Goal: Use online tool/utility: Utilize a website feature to perform a specific function

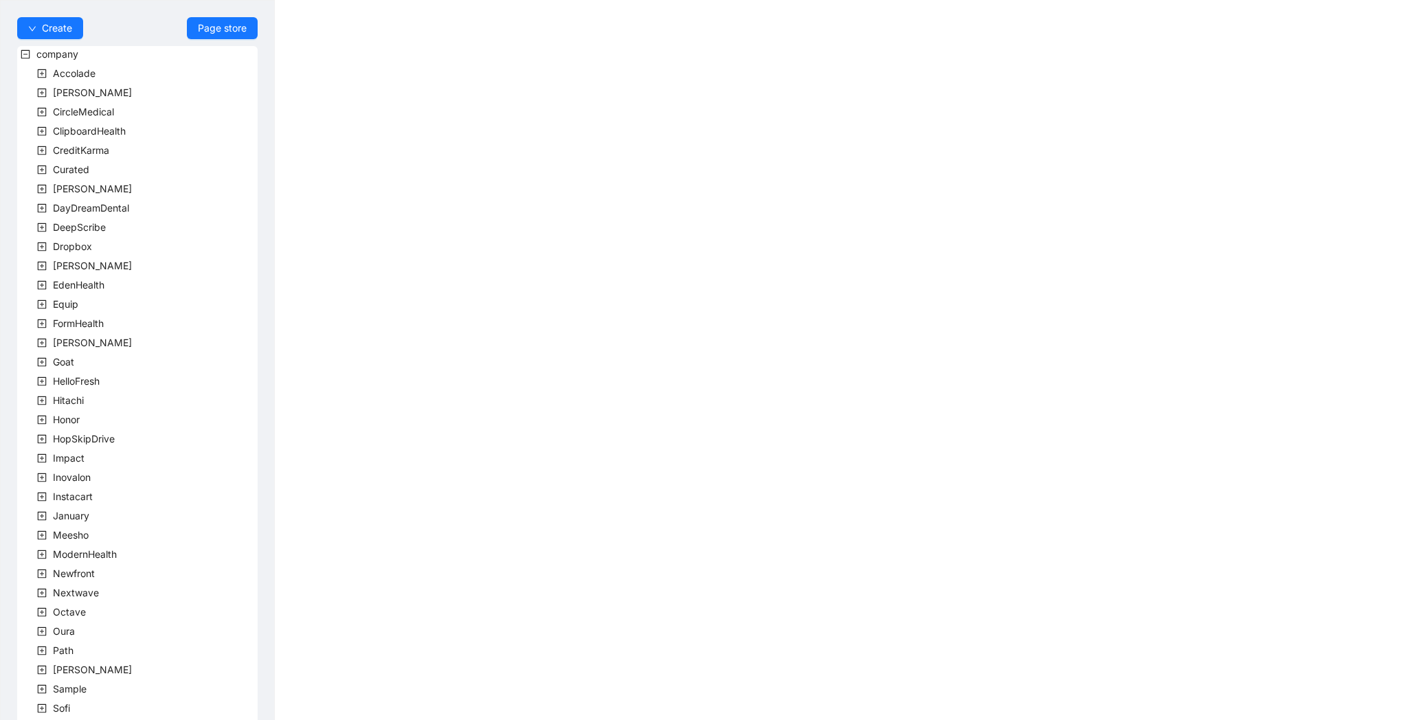
scroll to position [170, 0]
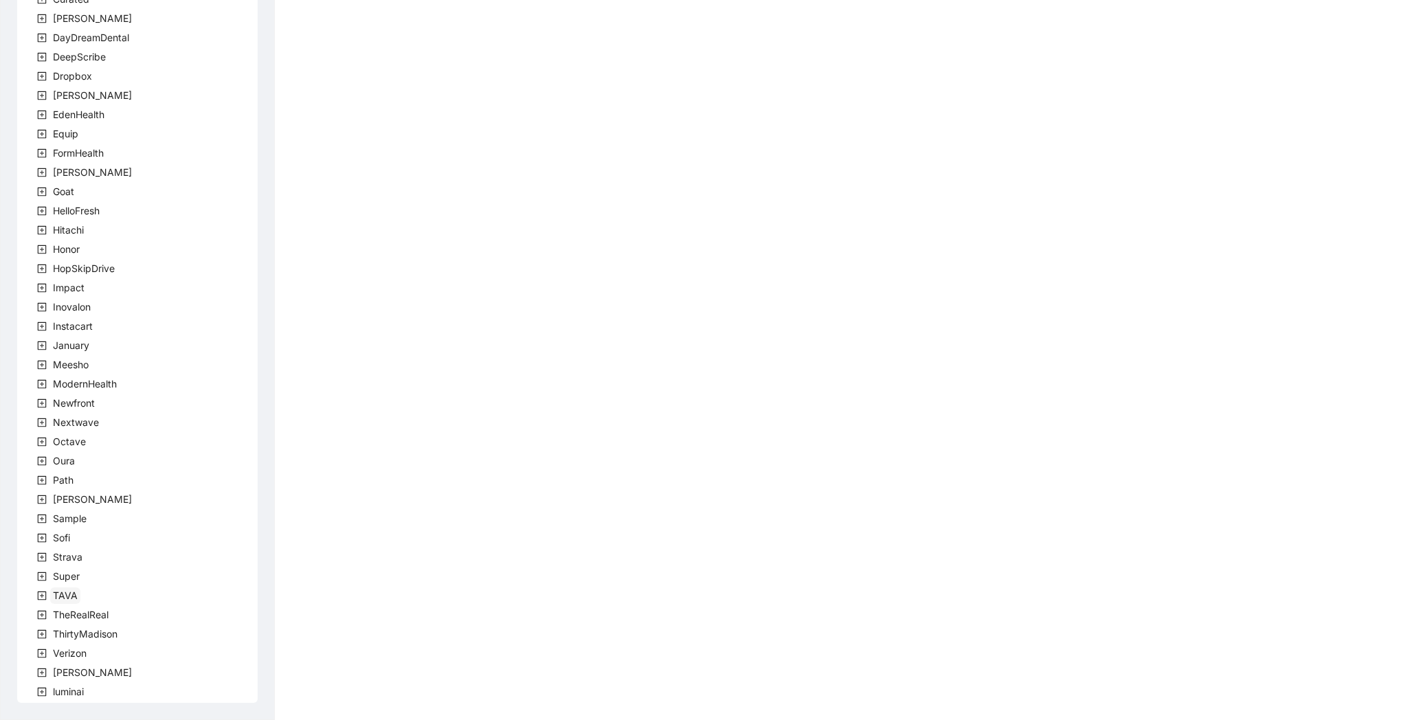
click at [54, 591] on span "TAVA" at bounding box center [65, 595] width 25 height 12
click at [67, 613] on span "team" at bounding box center [81, 615] width 28 height 16
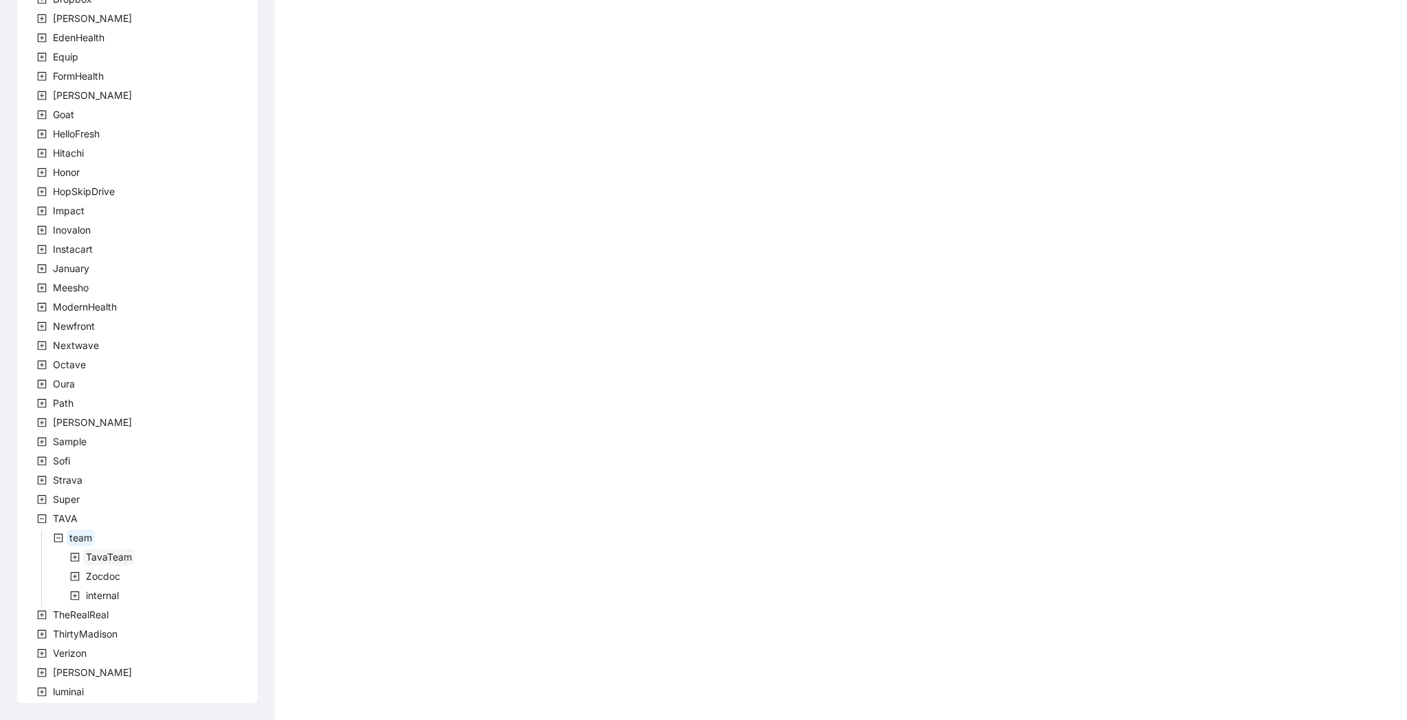
click at [91, 562] on span "TavaTeam" at bounding box center [109, 557] width 46 height 12
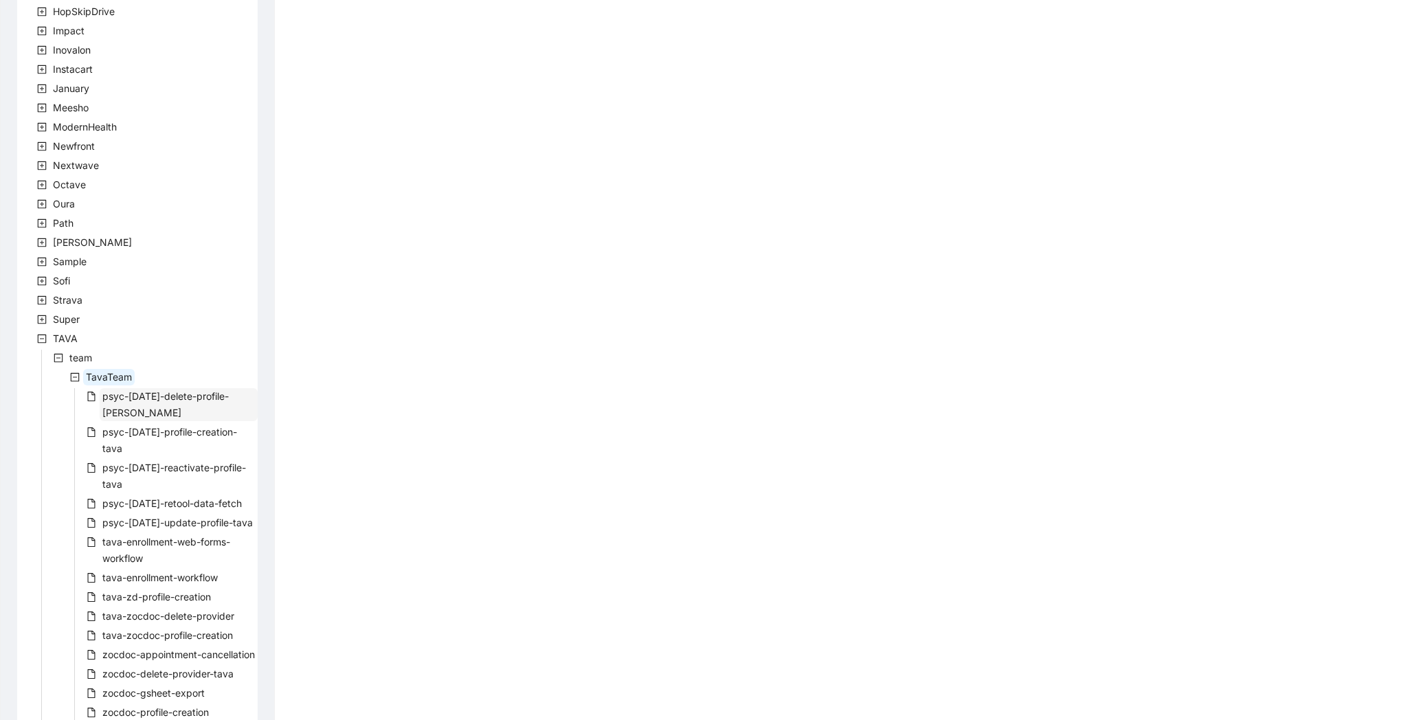
scroll to position [563, 0]
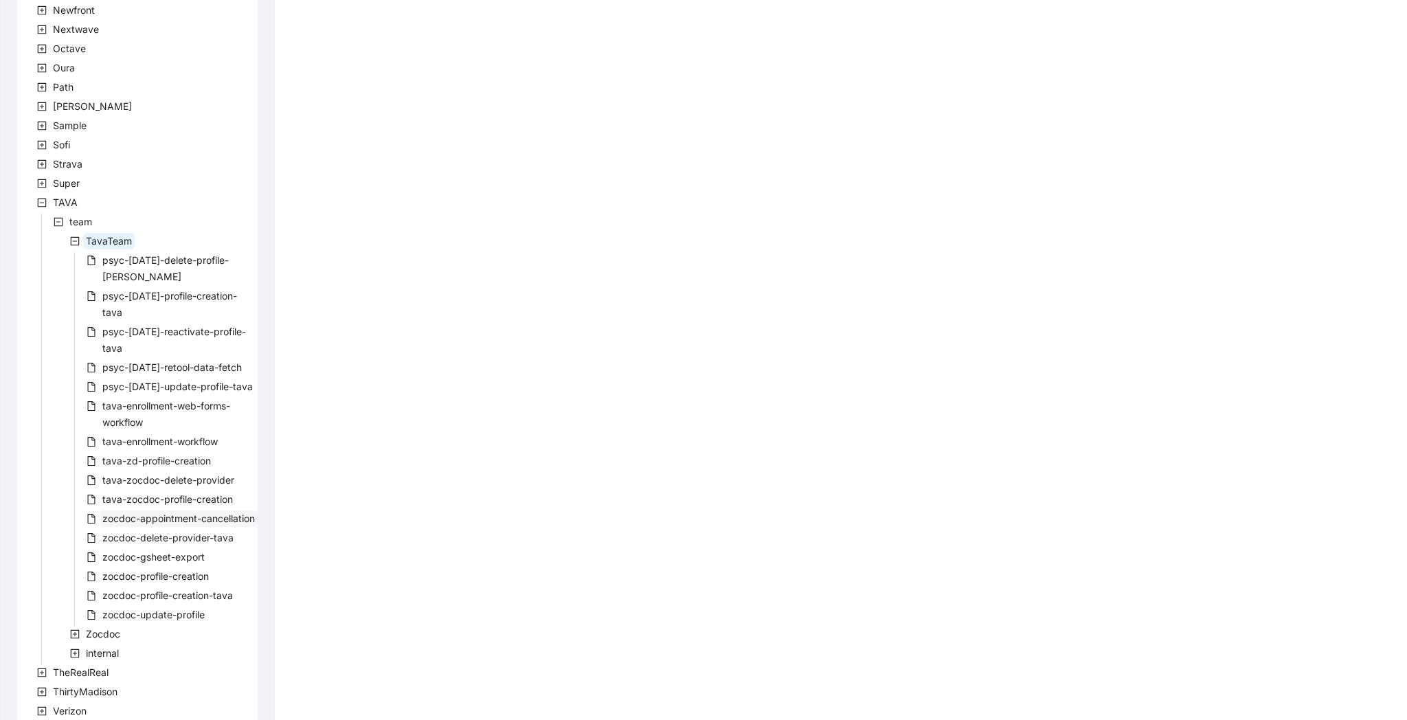
click at [187, 512] on span "zocdoc-appointment-cancellation" at bounding box center [178, 518] width 152 height 12
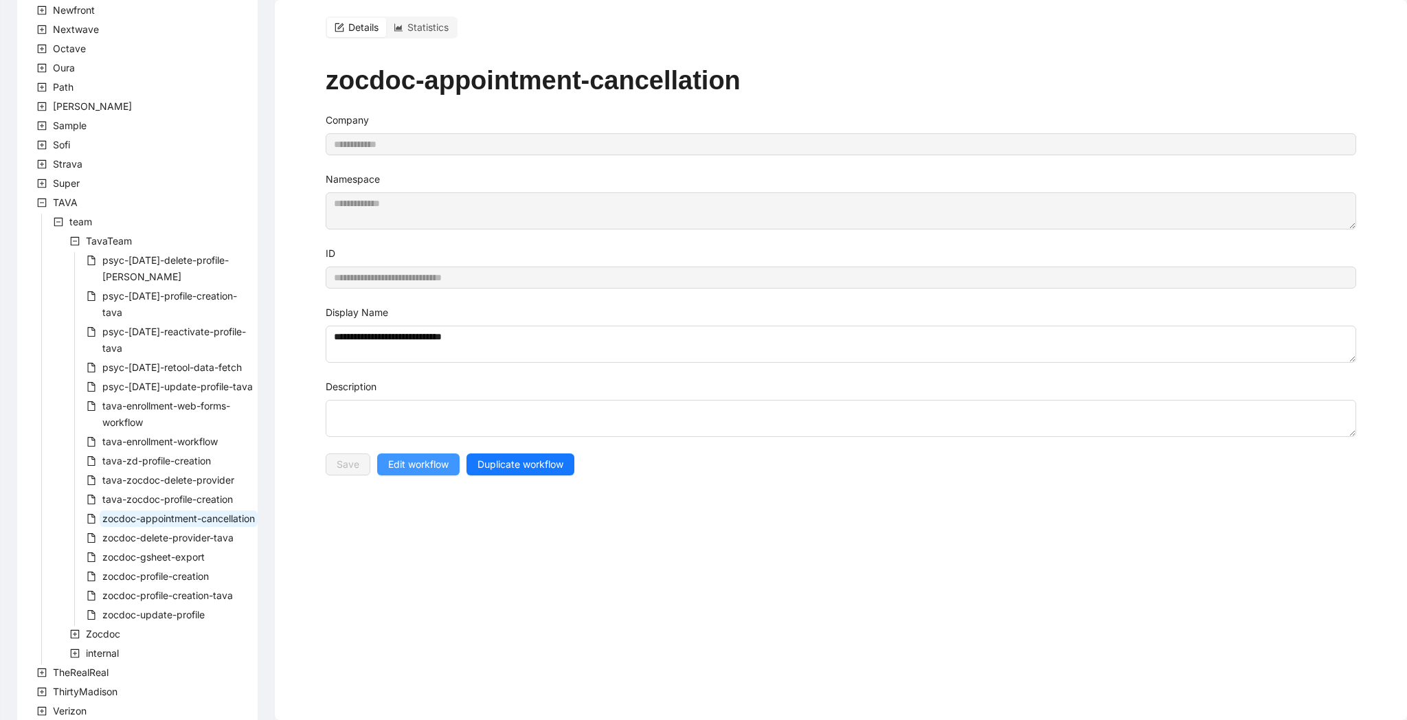
click at [436, 463] on span "Edit workflow" at bounding box center [418, 464] width 60 height 15
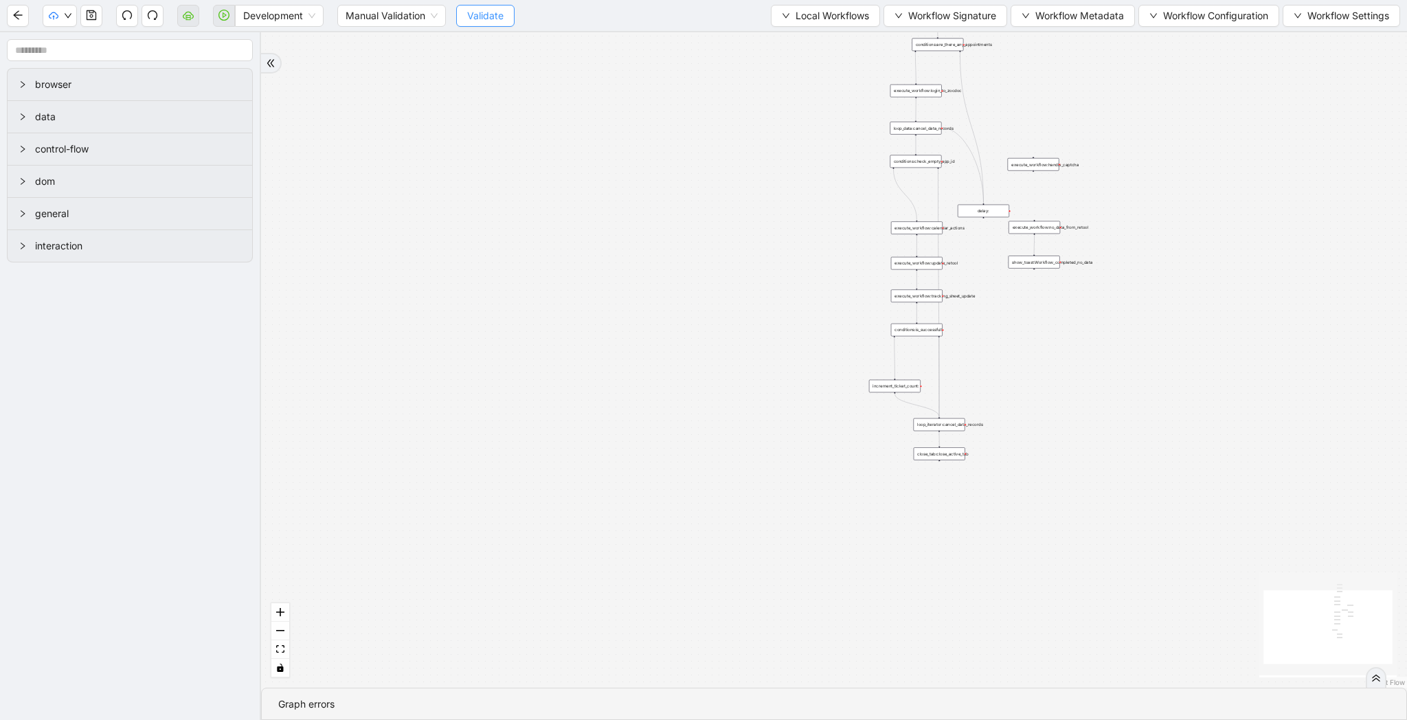
click at [469, 12] on span "Validate" at bounding box center [485, 15] width 36 height 15
click at [227, 17] on icon "play-circle" at bounding box center [223, 15] width 11 height 11
